Goal: Navigation & Orientation: Find specific page/section

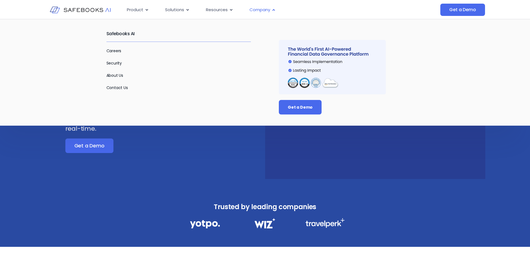
click at [264, 8] on span "Company" at bounding box center [259, 10] width 21 height 6
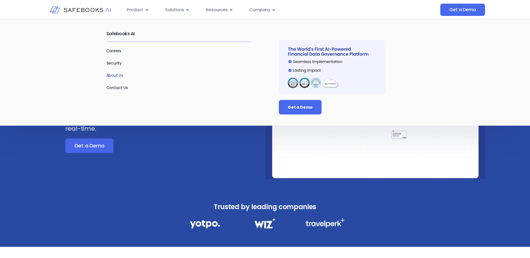
click at [116, 74] on link "About Us" at bounding box center [114, 76] width 17 height 6
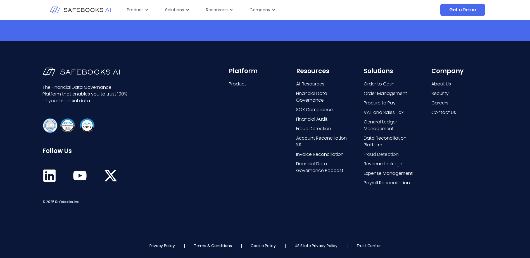
scroll to position [1133, 0]
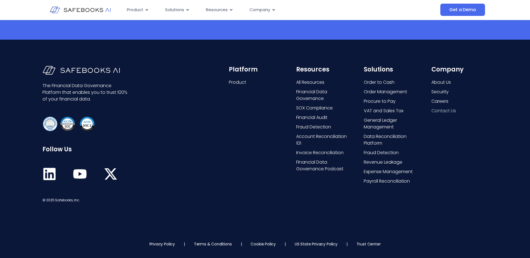
click at [442, 112] on span "Contact Us" at bounding box center [443, 110] width 25 height 7
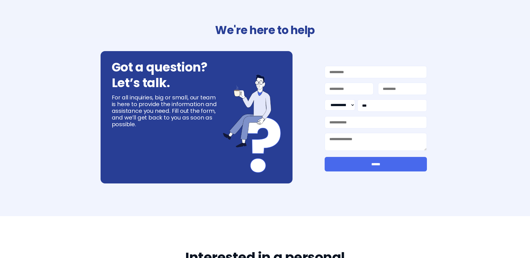
select select "**"
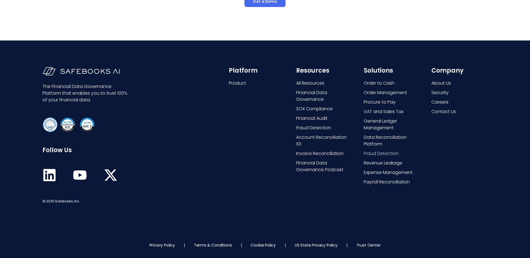
scroll to position [298, 0]
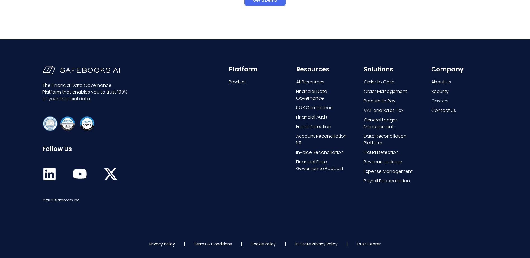
click at [441, 99] on span "Careers" at bounding box center [439, 101] width 17 height 7
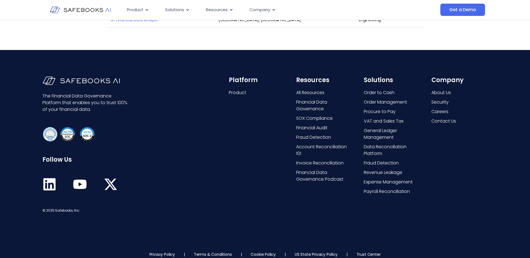
scroll to position [950, 0]
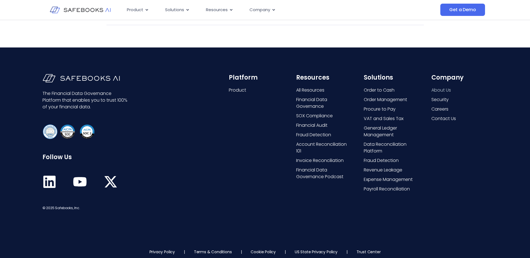
click at [440, 87] on span "About Us" at bounding box center [441, 90] width 20 height 7
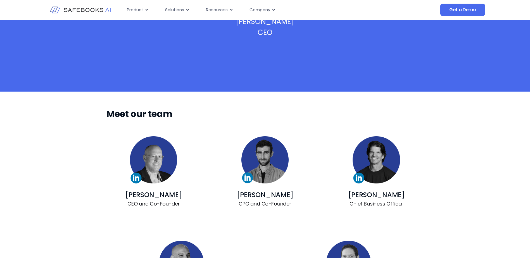
scroll to position [251, 0]
